Goal: Communication & Community: Answer question/provide support

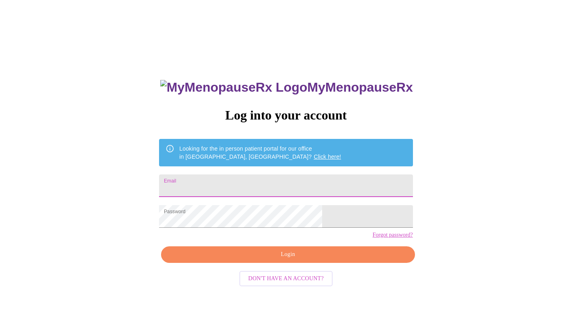
click at [240, 181] on input "Email" at bounding box center [286, 186] width 254 height 23
type input "britt67x@gmail.com"
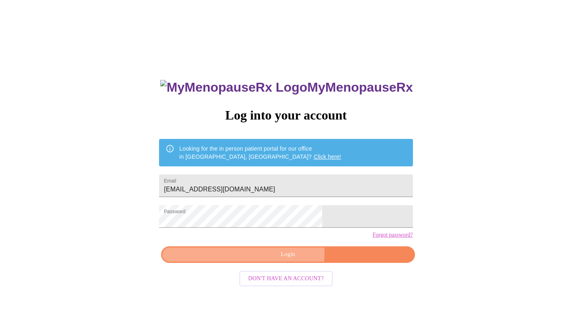
click at [233, 260] on span "Login" at bounding box center [287, 255] width 235 height 10
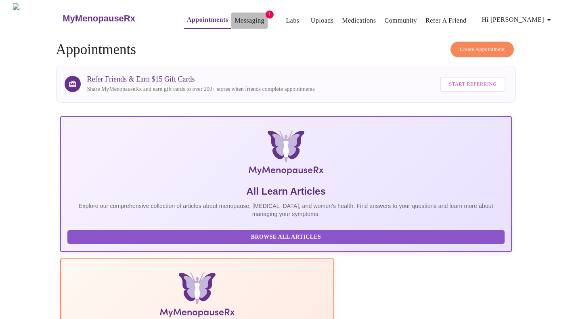
click at [235, 15] on link "Messaging" at bounding box center [249, 20] width 29 height 11
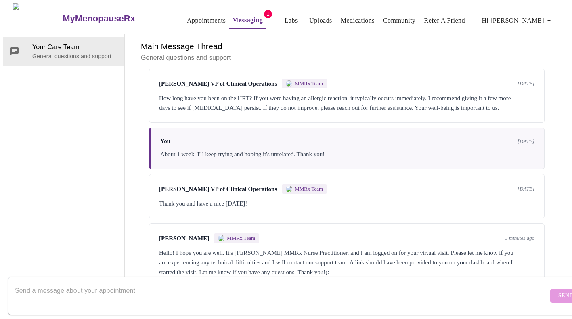
scroll to position [322, 0]
click at [256, 283] on textarea "Send a message about your appointment" at bounding box center [282, 296] width 534 height 26
type textarea "sorry i thought it was at 8:40. will be on soon."
click at [559, 291] on span "Send" at bounding box center [566, 296] width 15 height 10
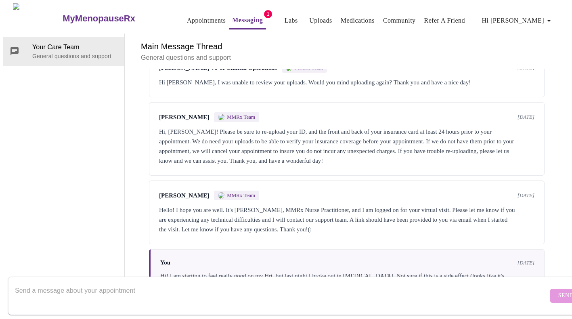
scroll to position [0, 0]
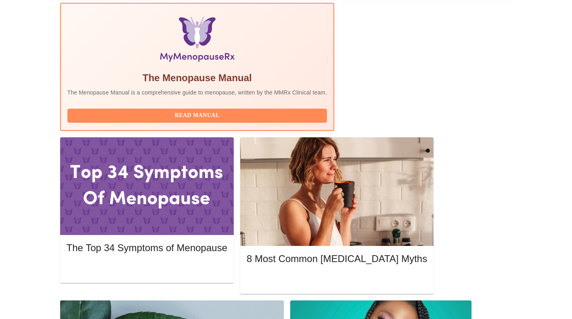
scroll to position [262, 0]
